Goal: Check status: Check status

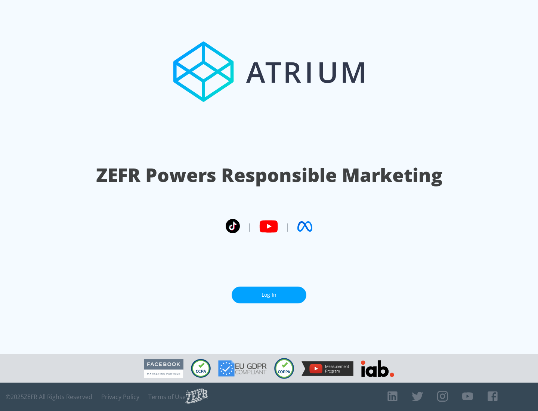
click at [269, 295] on link "Log In" at bounding box center [269, 295] width 75 height 17
